Goal: Navigation & Orientation: Find specific page/section

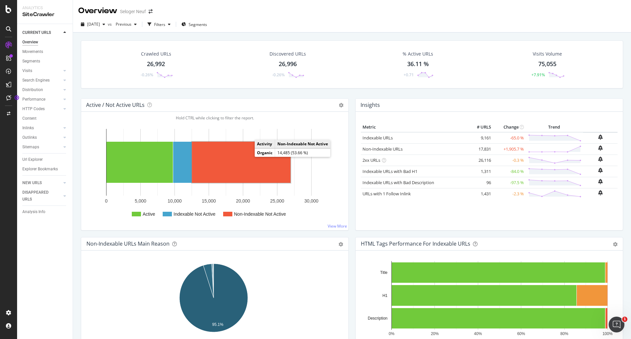
click at [241, 161] on rect "A chart." at bounding box center [241, 162] width 99 height 41
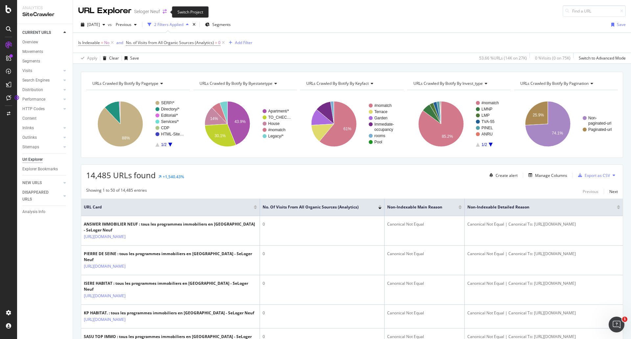
click at [164, 12] on icon "arrow-right-arrow-left" at bounding box center [165, 11] width 4 height 5
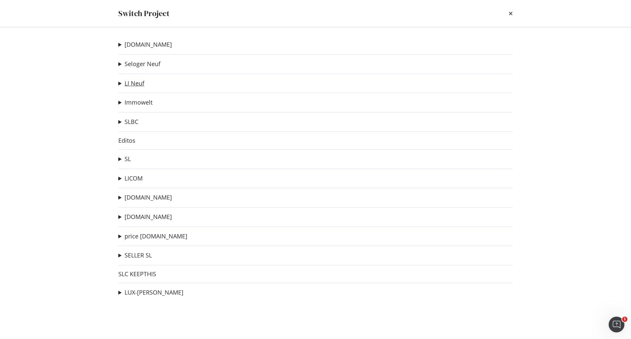
click at [138, 84] on link "LI Neuf" at bounding box center [135, 83] width 20 height 7
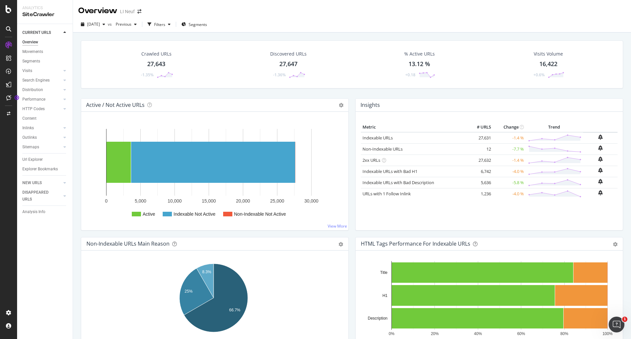
click at [55, 241] on div "CURRENT URLS Overview Movements Segments Visits Analysis Orphan URLs Search Eng…" at bounding box center [45, 181] width 56 height 315
